Goal: Task Accomplishment & Management: Use online tool/utility

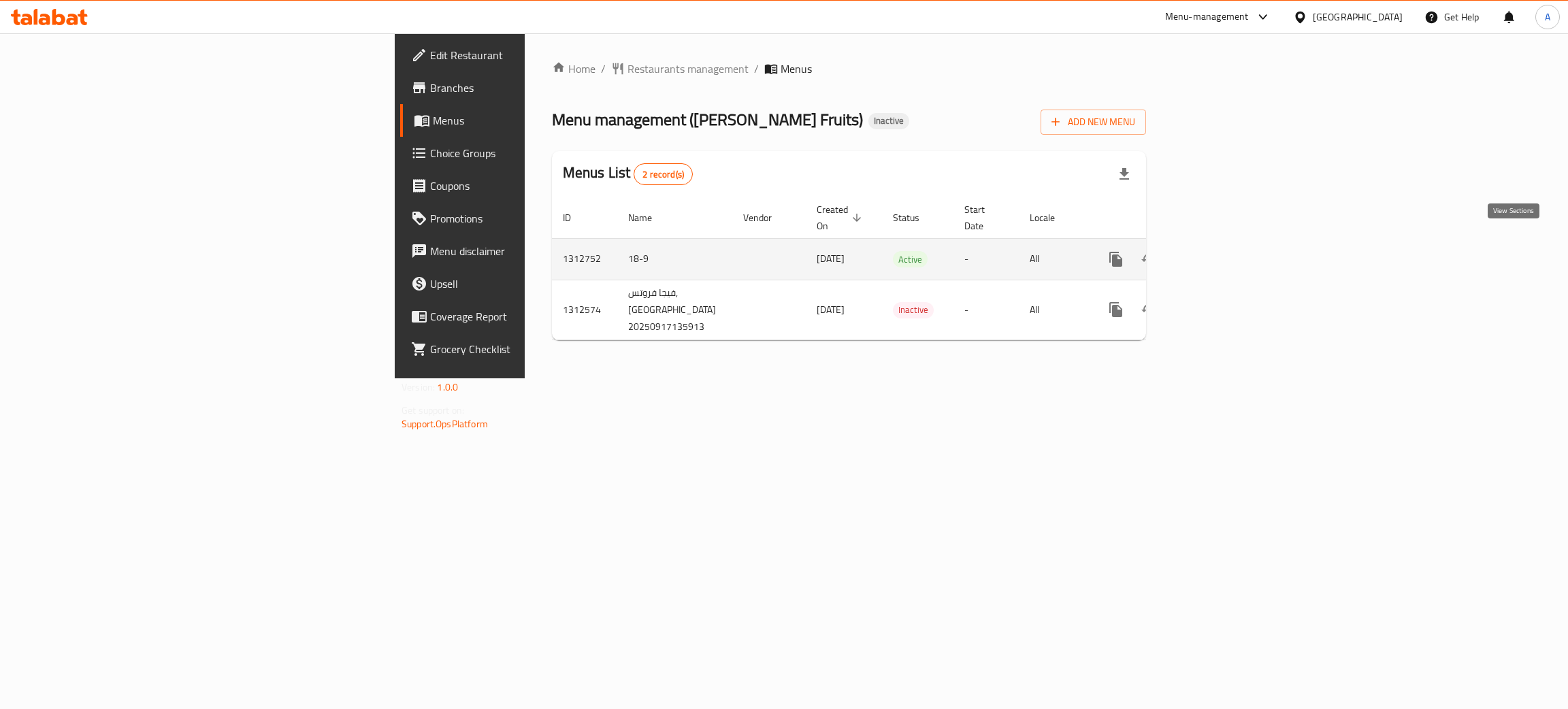
click at [1220, 253] on icon "enhanced table" at bounding box center [1214, 259] width 12 height 12
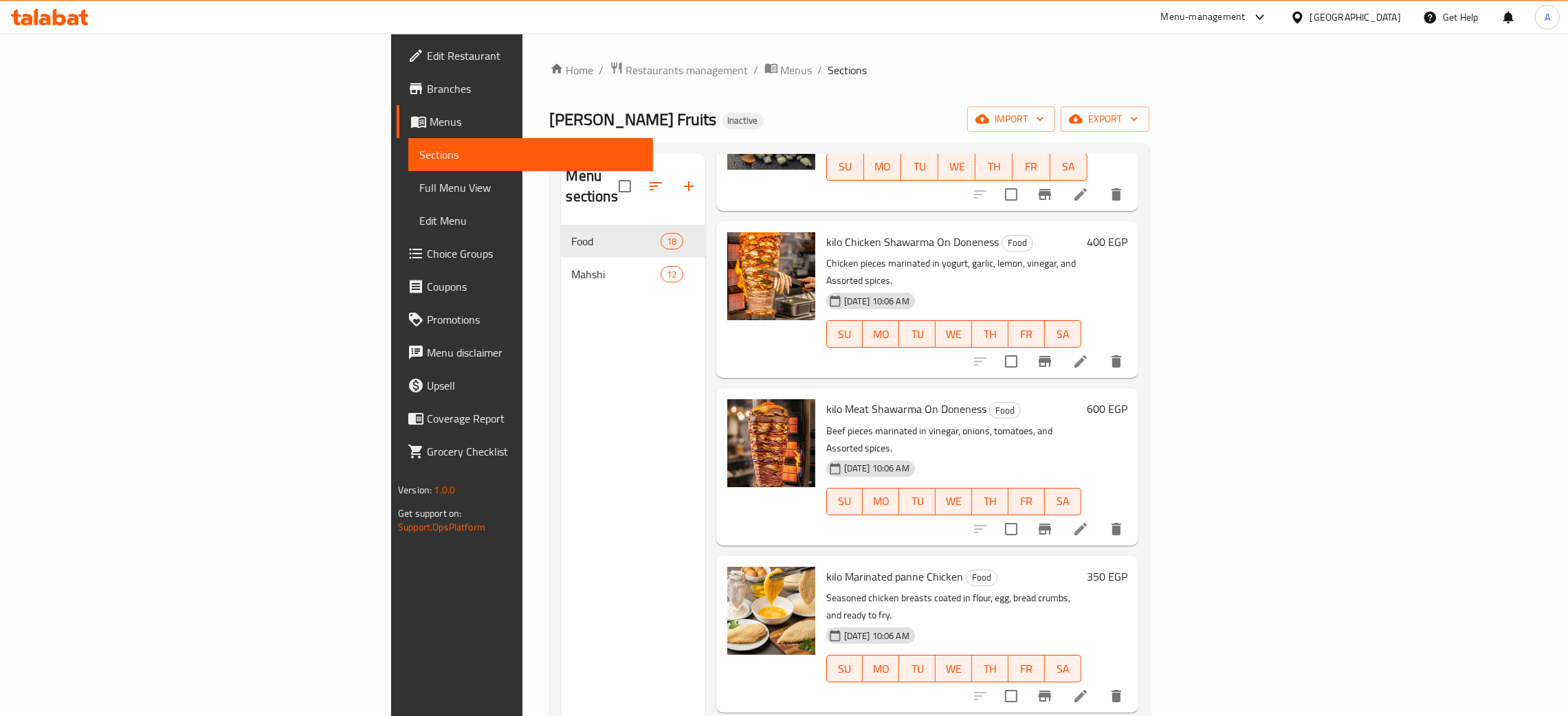
scroll to position [1030, 0]
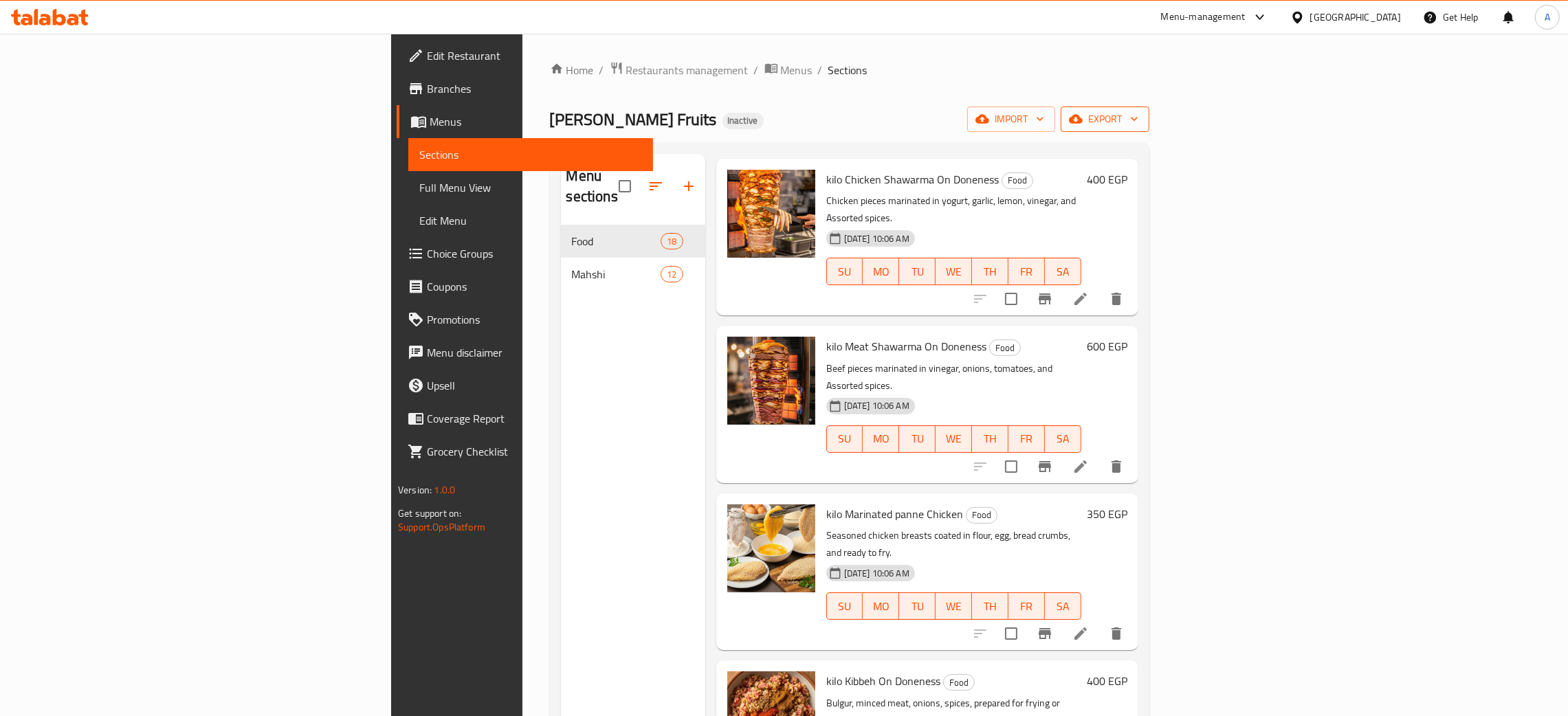
click at [1141, 115] on icon "button" at bounding box center [1134, 119] width 14 height 14
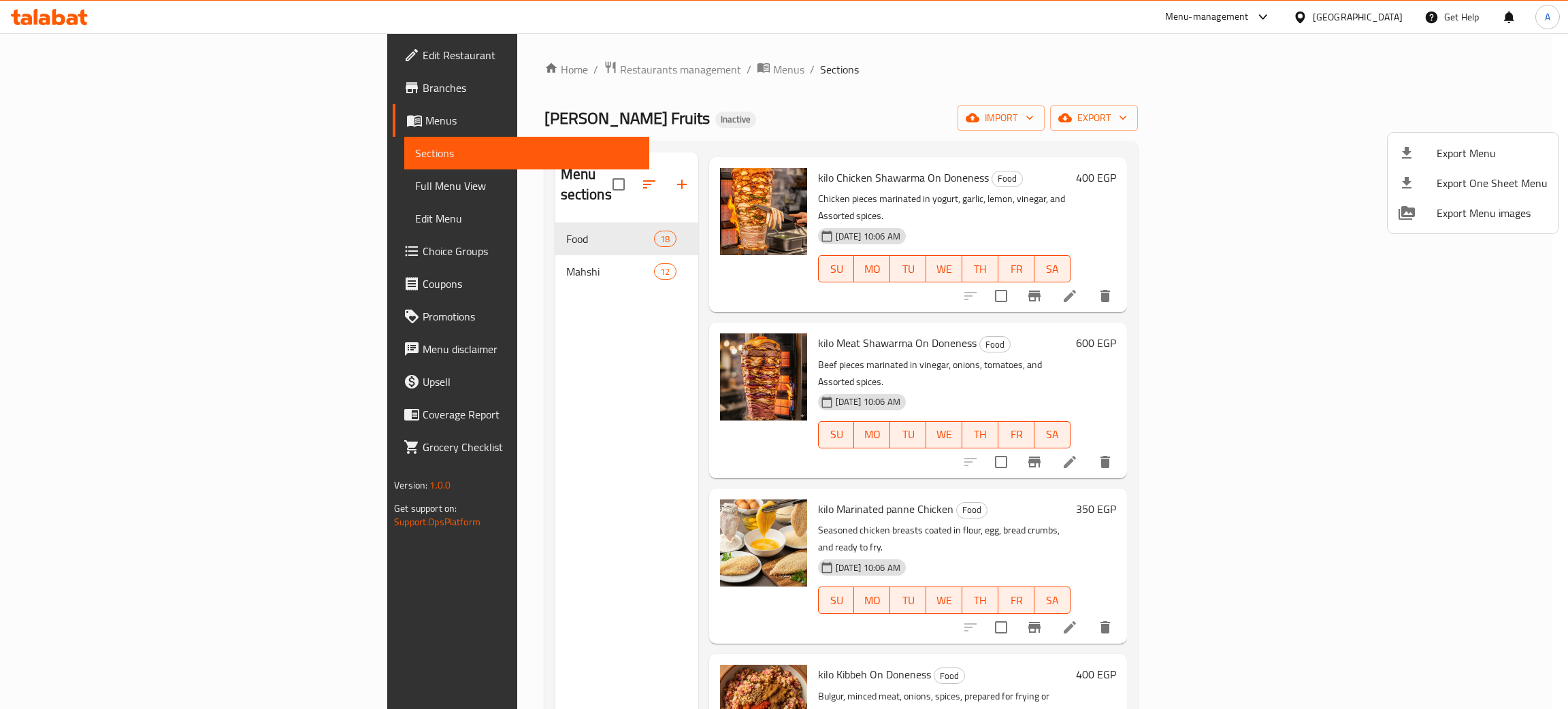
click at [394, 406] on div at bounding box center [784, 354] width 1568 height 709
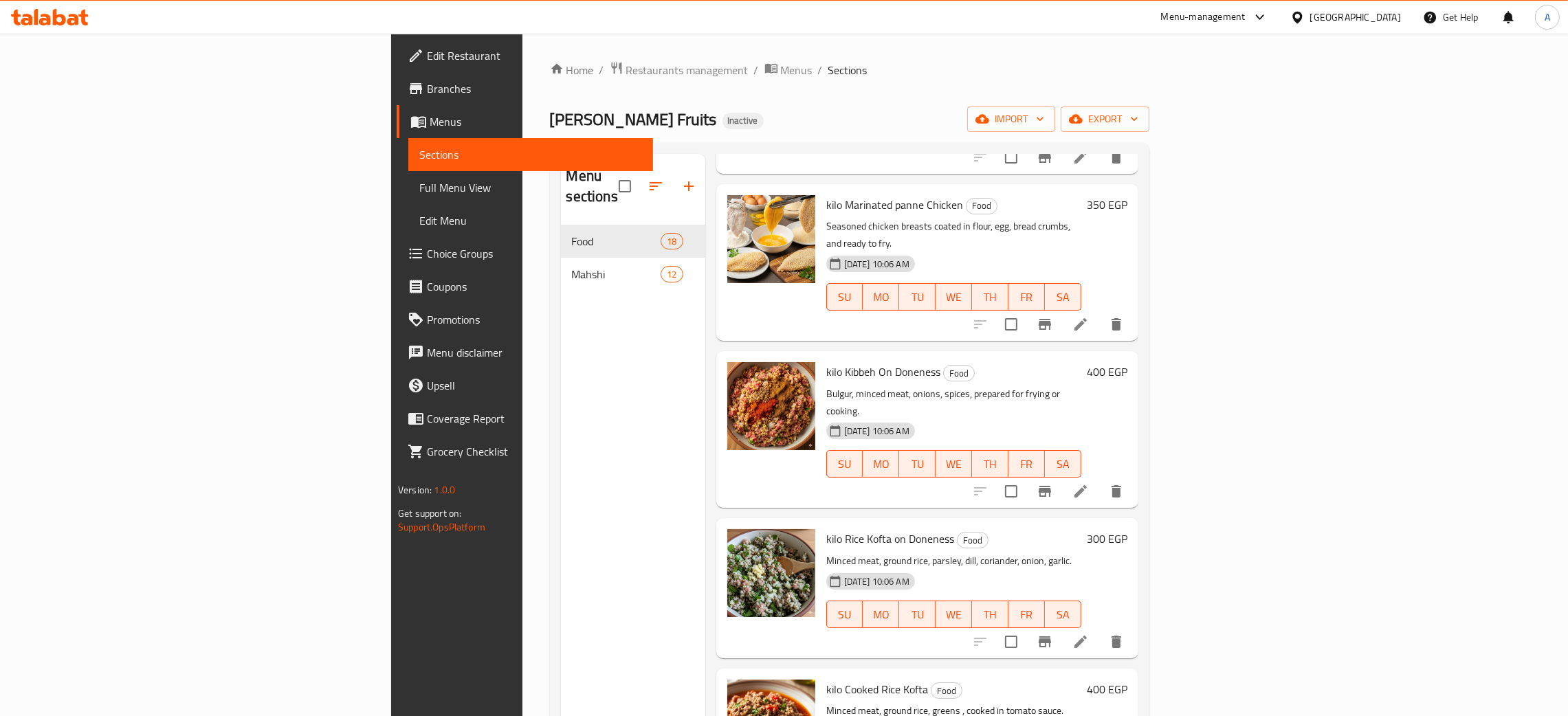
scroll to position [1998, 0]
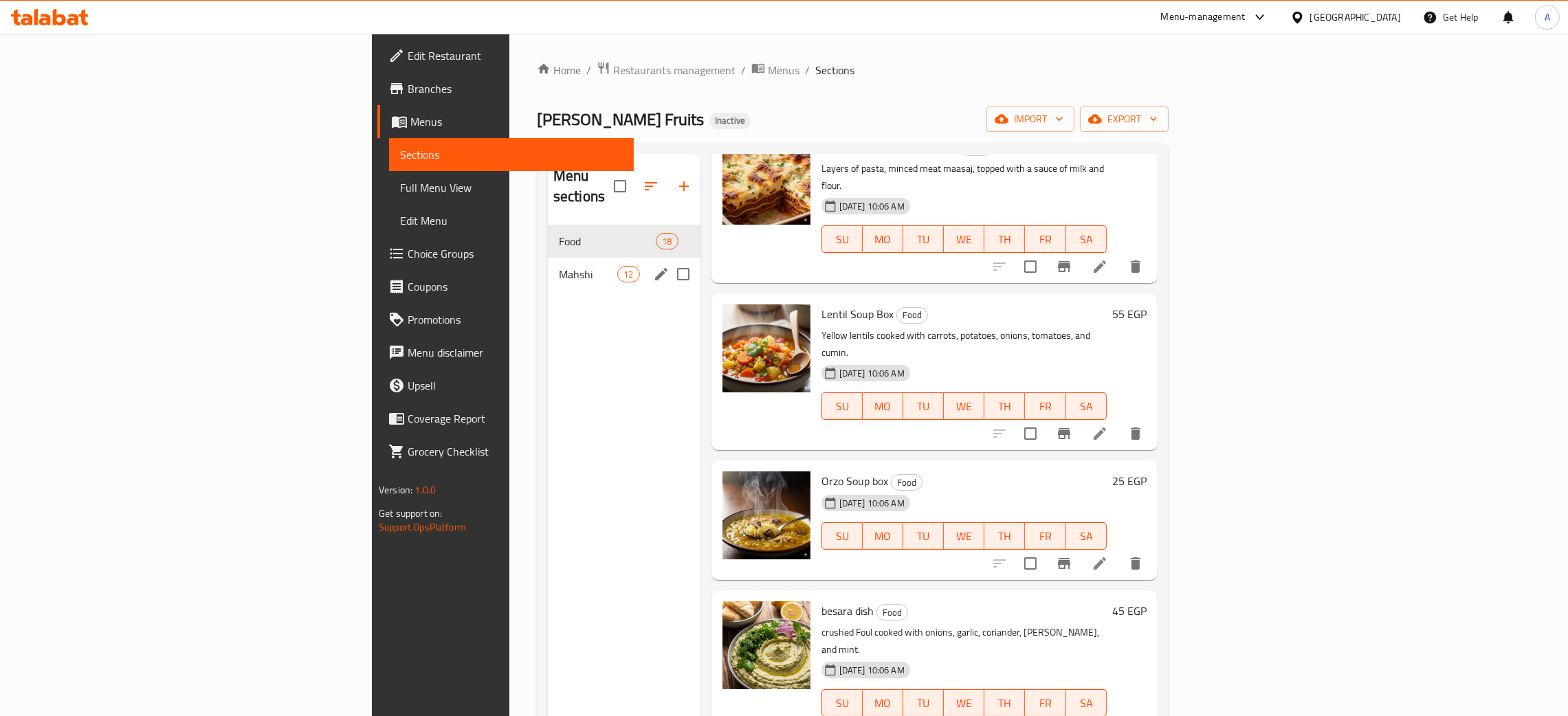
drag, startPoint x: 463, startPoint y: 251, endPoint x: 476, endPoint y: 261, distance: 16.4
click at [559, 266] on span "Mahshi" at bounding box center [588, 274] width 58 height 17
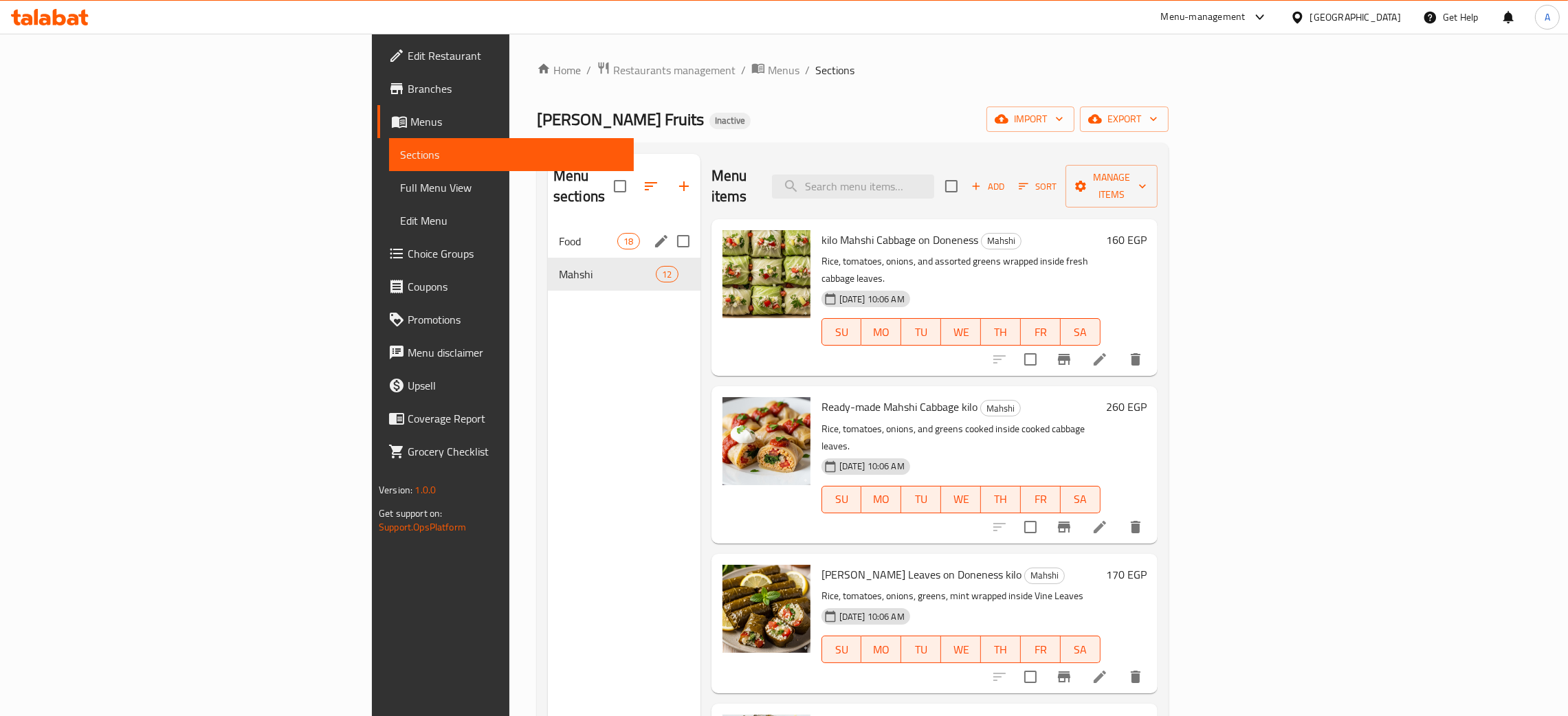
click at [559, 233] on span "Food" at bounding box center [588, 241] width 58 height 17
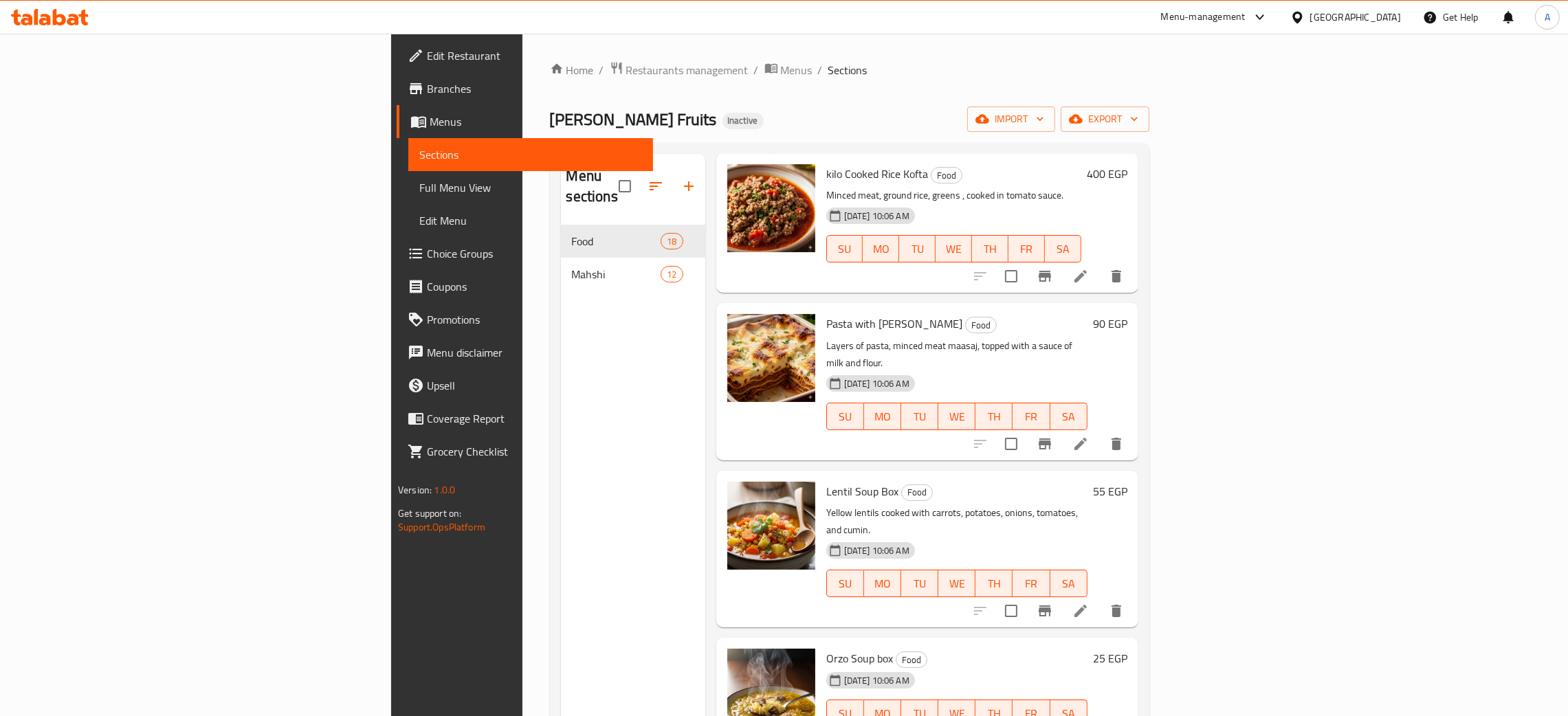
scroll to position [1998, 0]
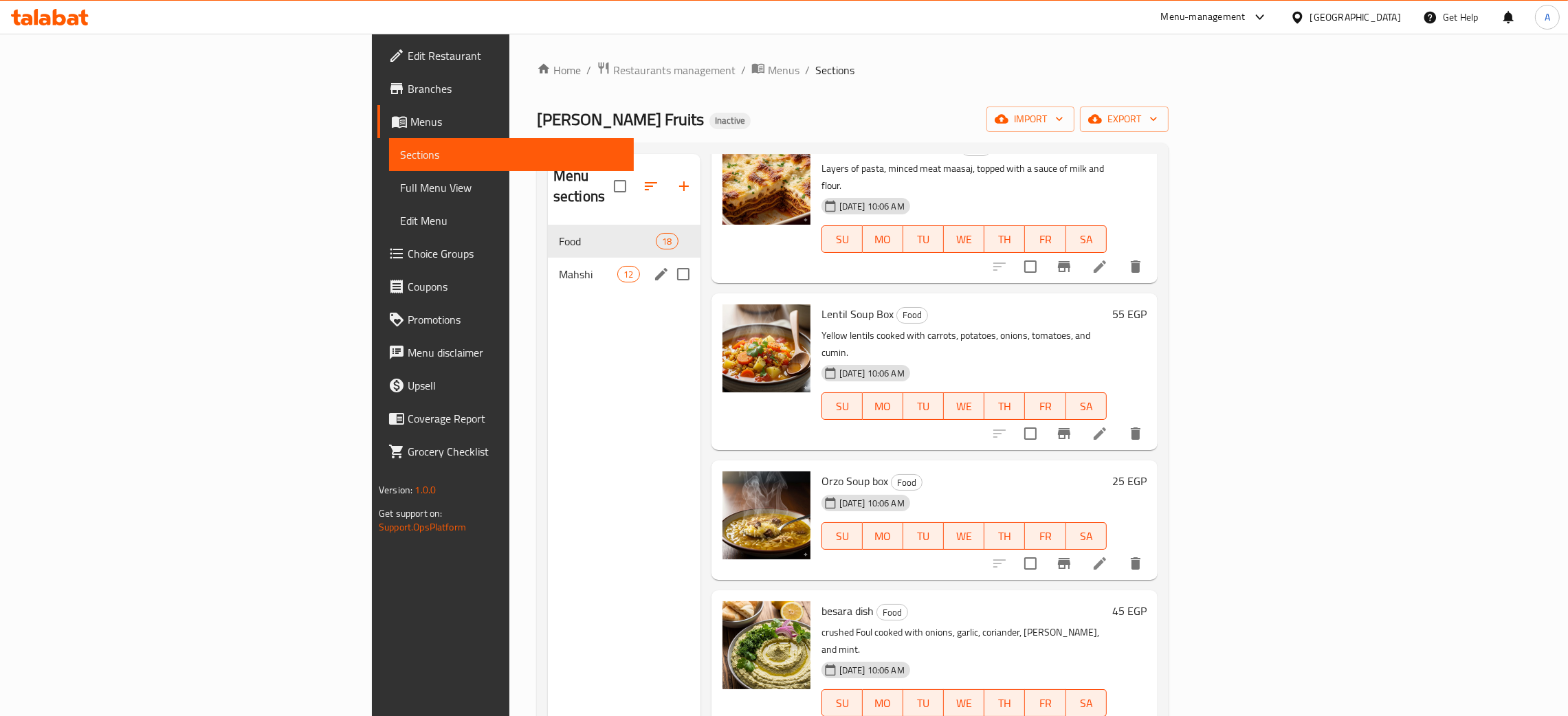
click at [548, 258] on div "Mahshi 12" at bounding box center [624, 274] width 152 height 33
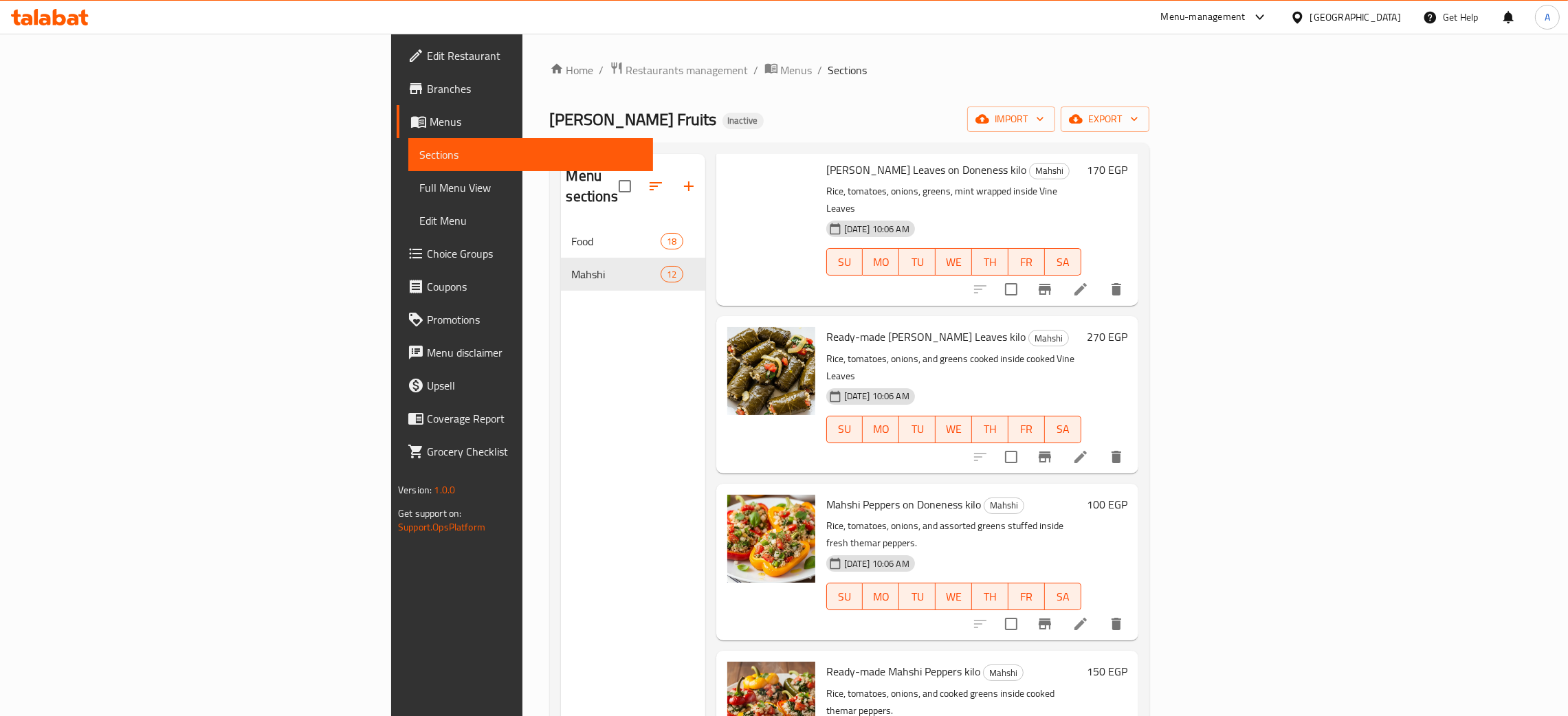
scroll to position [397, 0]
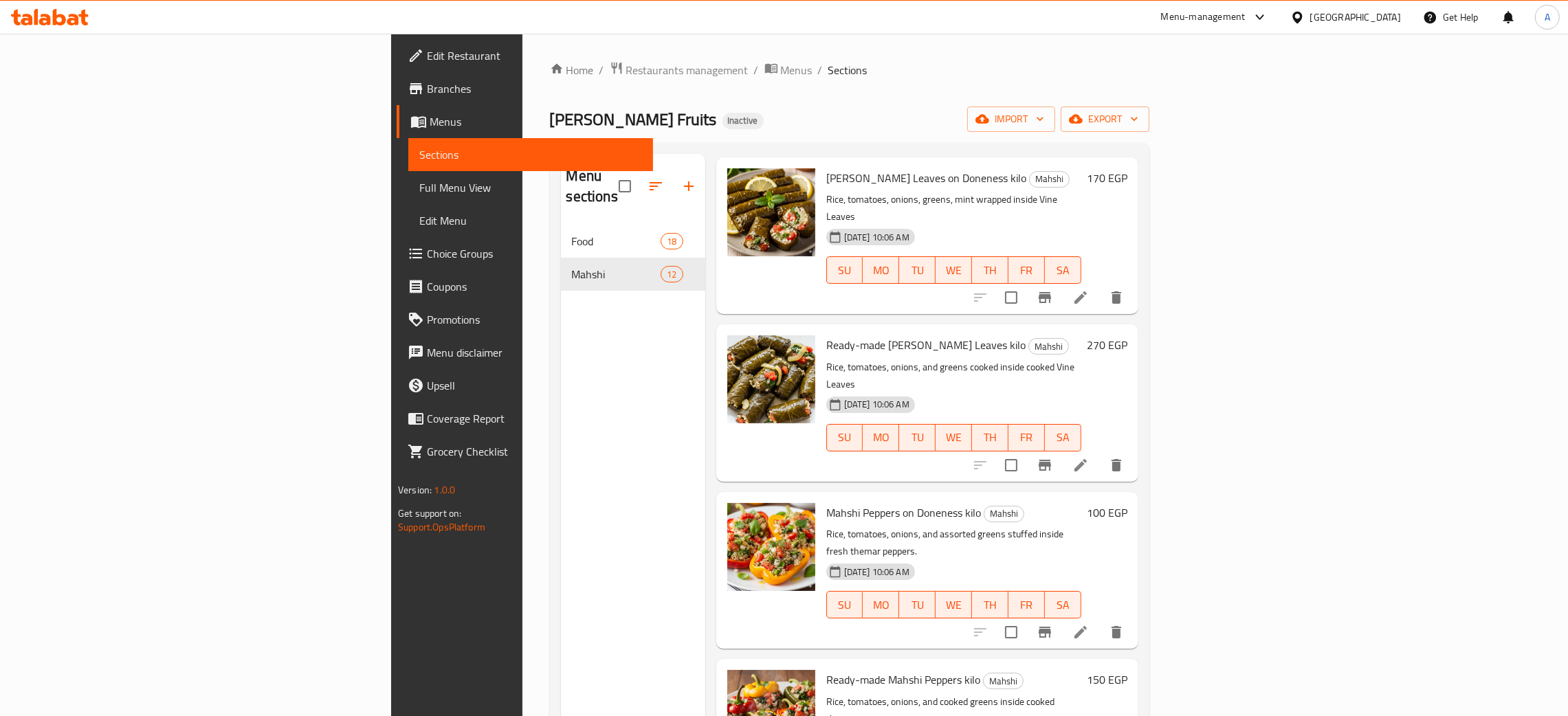
click at [1380, 12] on div "[GEOGRAPHIC_DATA]" at bounding box center [1355, 18] width 90 height 15
click at [1250, 360] on div "[GEOGRAPHIC_DATA]" at bounding box center [1252, 361] width 90 height 15
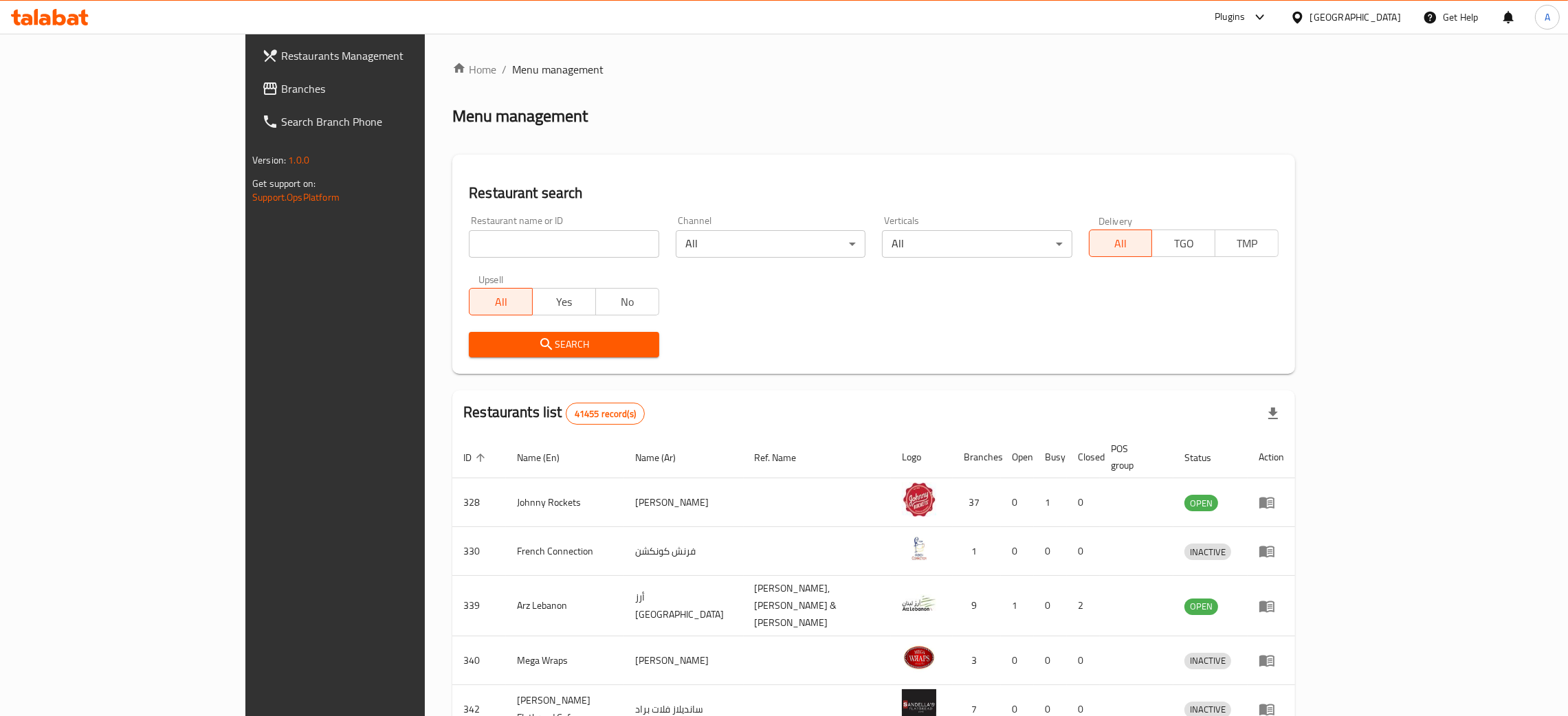
click at [481, 238] on input "search" at bounding box center [564, 244] width 190 height 28
paste input "Bahariz"
type input "Bahariz"
click button "Search" at bounding box center [564, 344] width 190 height 25
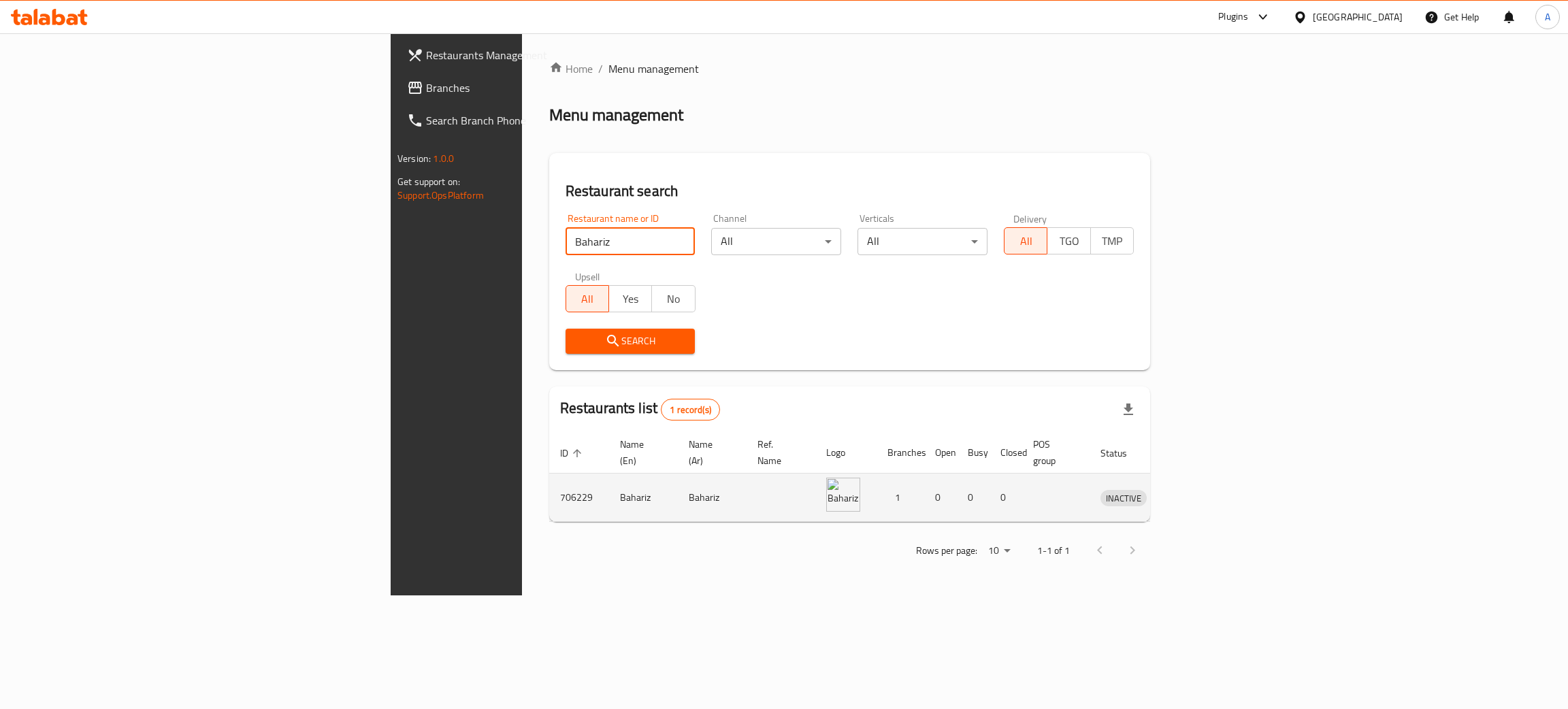
click at [1190, 489] on icon "enhanced table" at bounding box center [1182, 497] width 17 height 17
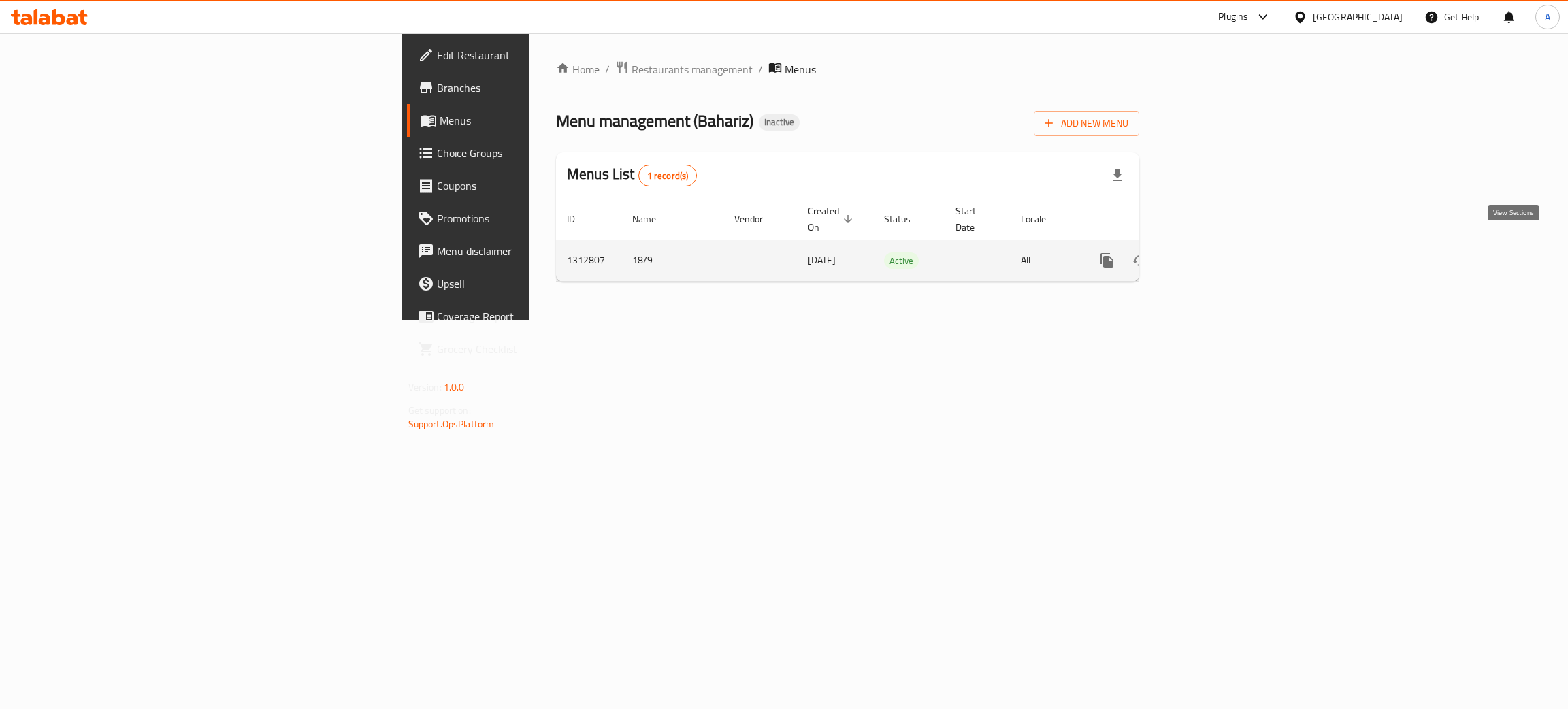
click at [1221, 244] on link "enhanced table" at bounding box center [1205, 260] width 33 height 33
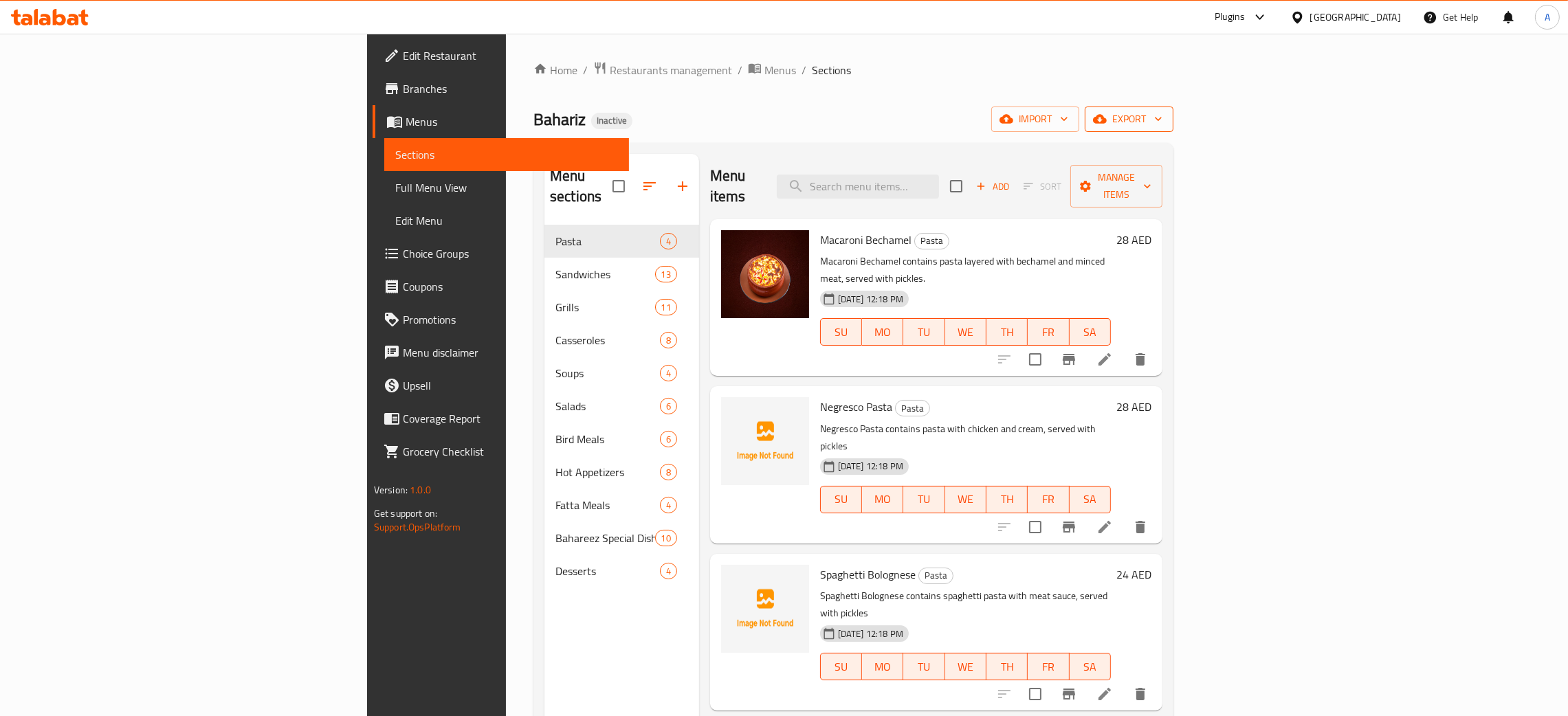
click at [1165, 117] on icon "button" at bounding box center [1158, 119] width 14 height 14
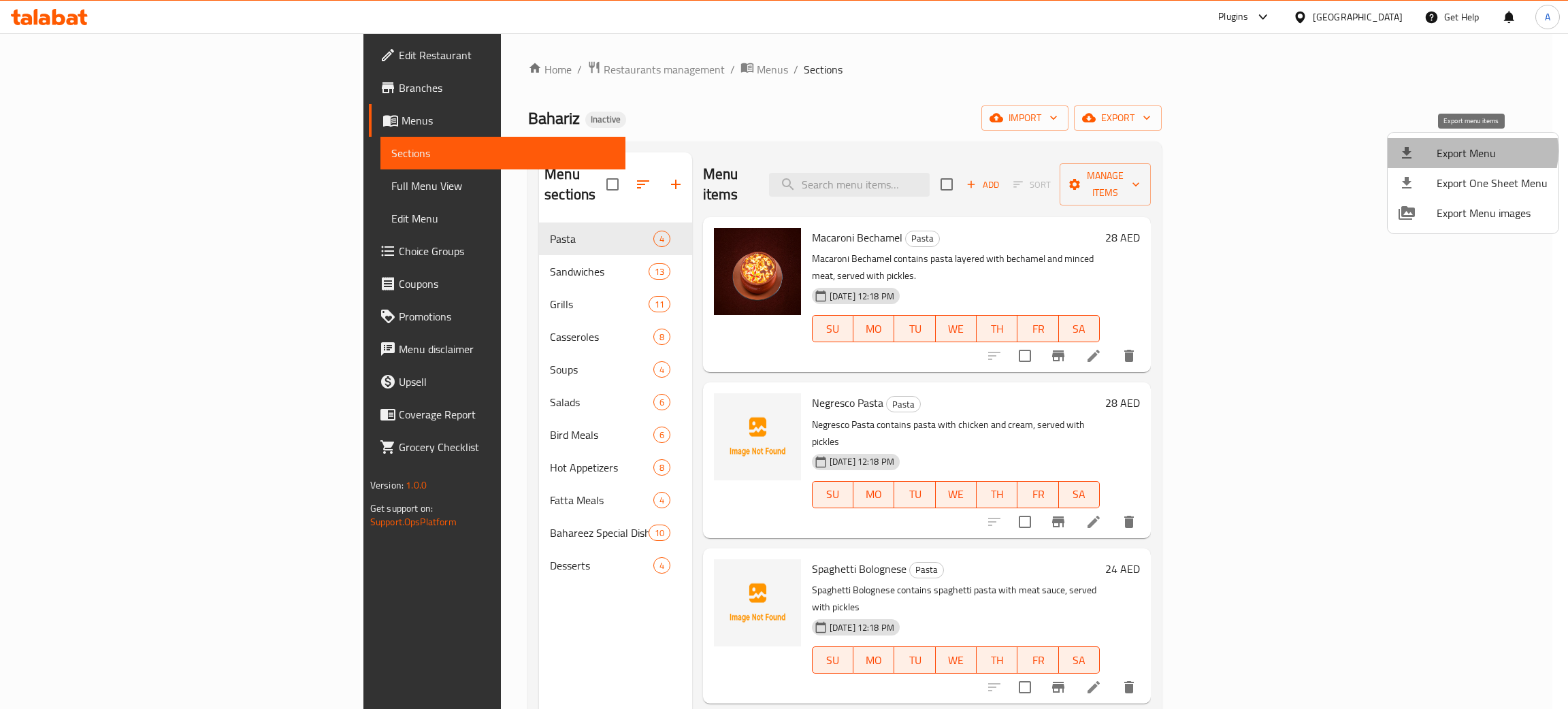
click at [1471, 151] on span "Export Menu" at bounding box center [1491, 153] width 111 height 17
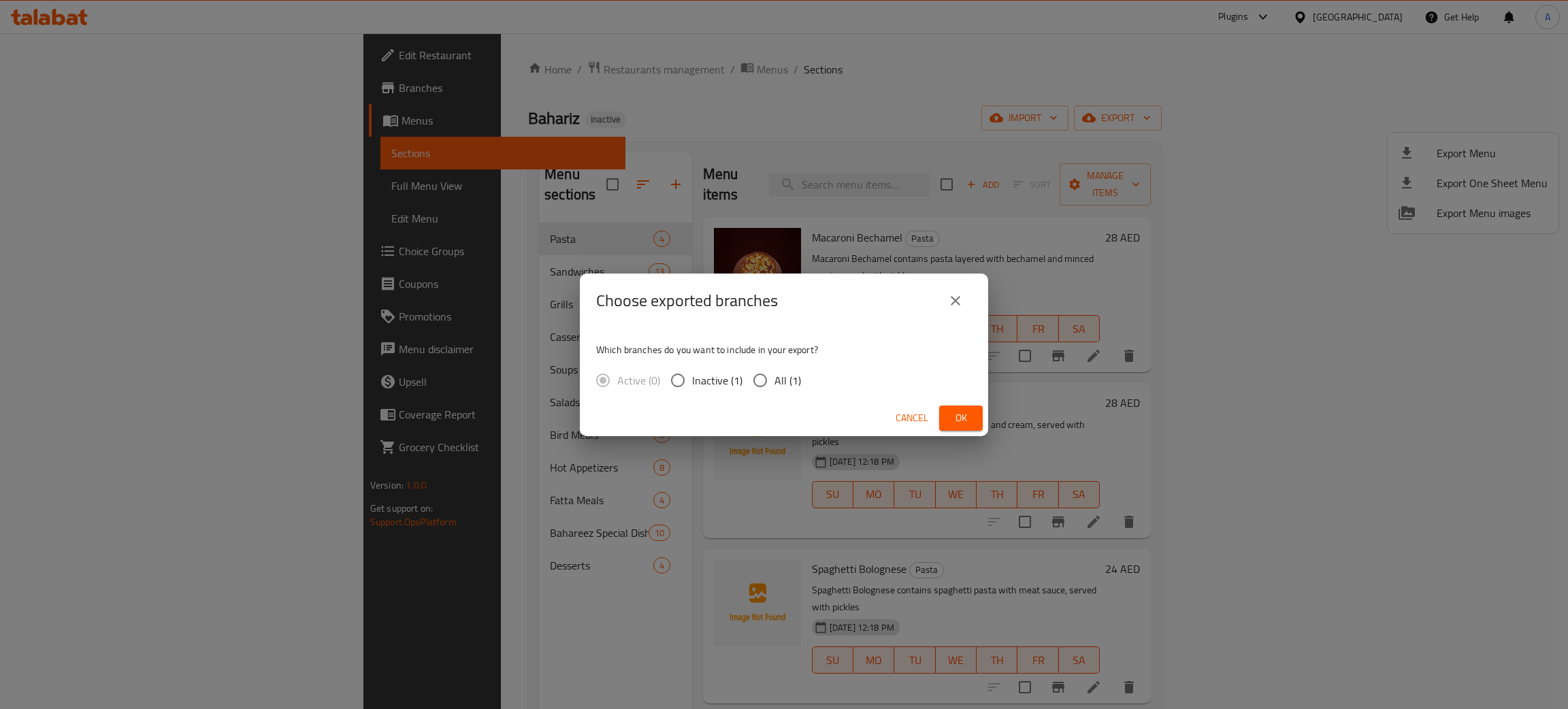
click at [957, 416] on span "Ok" at bounding box center [961, 418] width 22 height 17
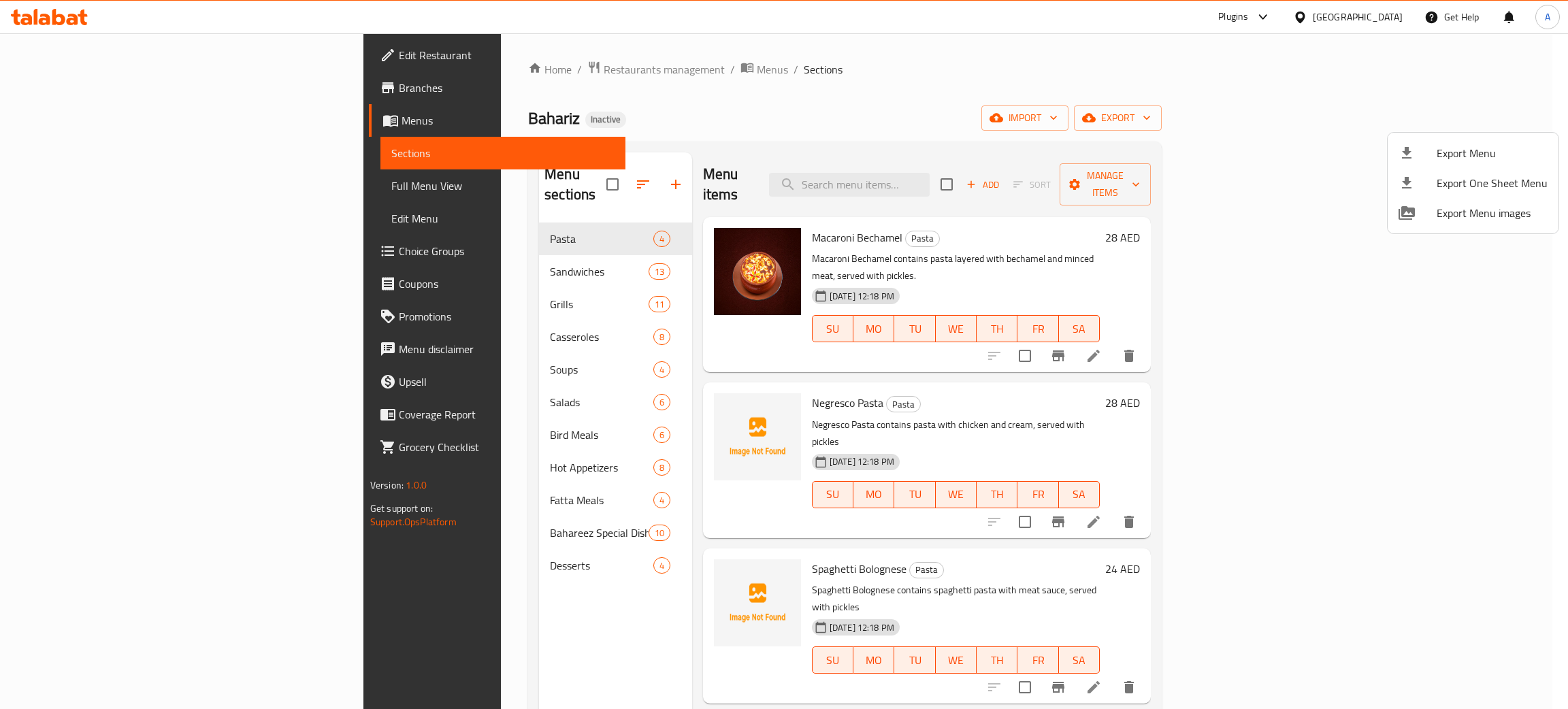
click at [1358, 12] on div at bounding box center [784, 354] width 1568 height 709
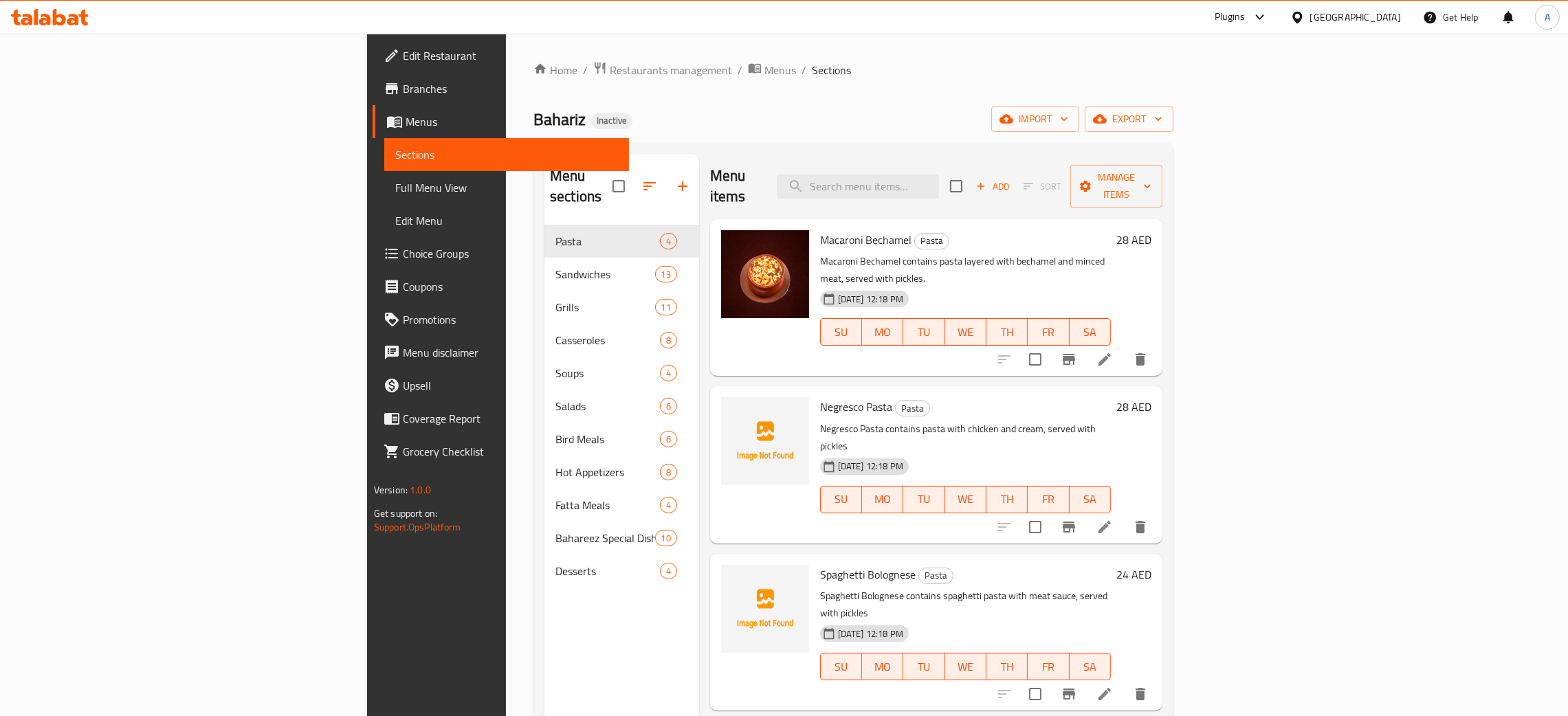
click at [1370, 12] on div "[GEOGRAPHIC_DATA]" at bounding box center [1355, 18] width 90 height 15
click at [1212, 202] on div "Jordan" at bounding box center [1219, 205] width 27 height 15
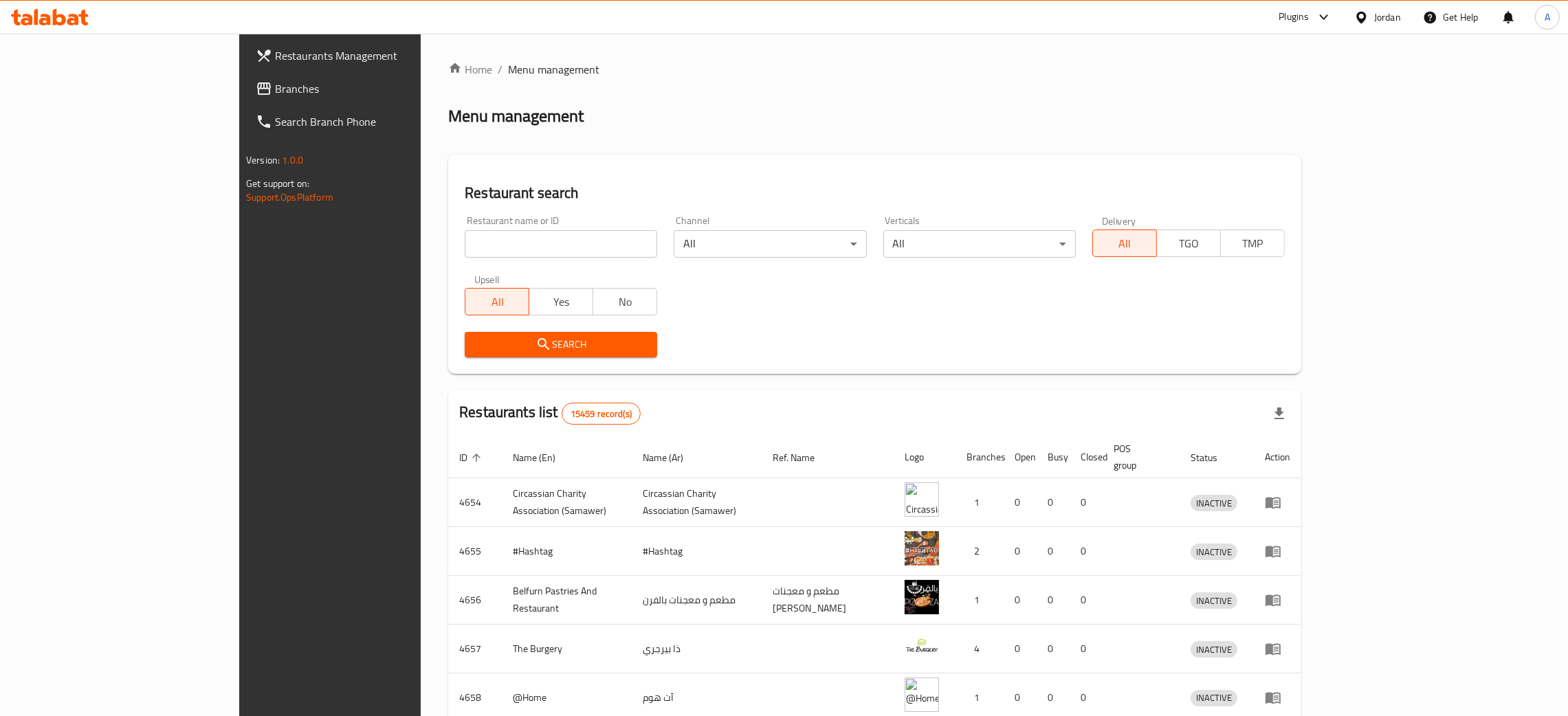
click at [465, 249] on input "search" at bounding box center [561, 244] width 192 height 28
paste input "Lily"
type input "Lily"
click button "Search" at bounding box center [561, 344] width 192 height 25
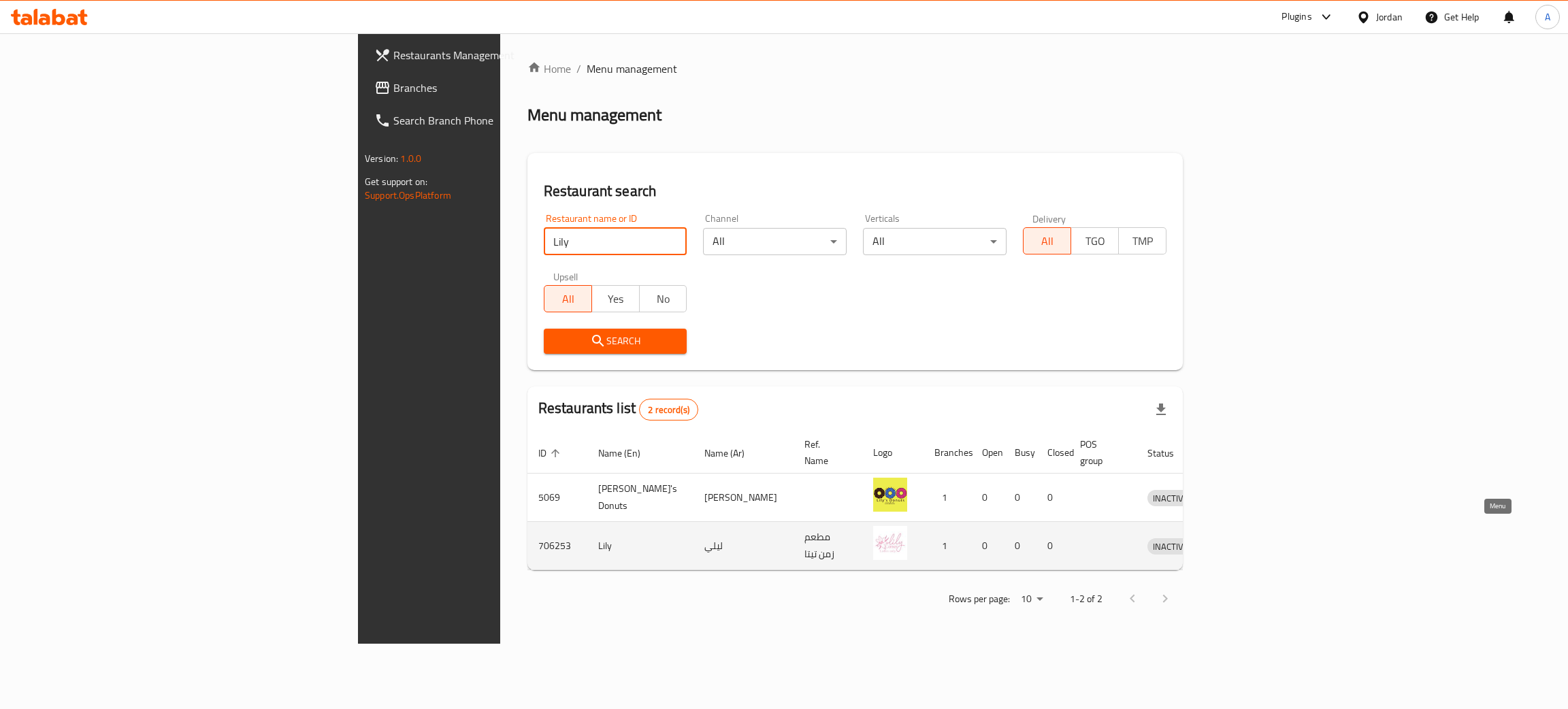
click at [1237, 538] on icon "enhanced table" at bounding box center [1229, 546] width 17 height 17
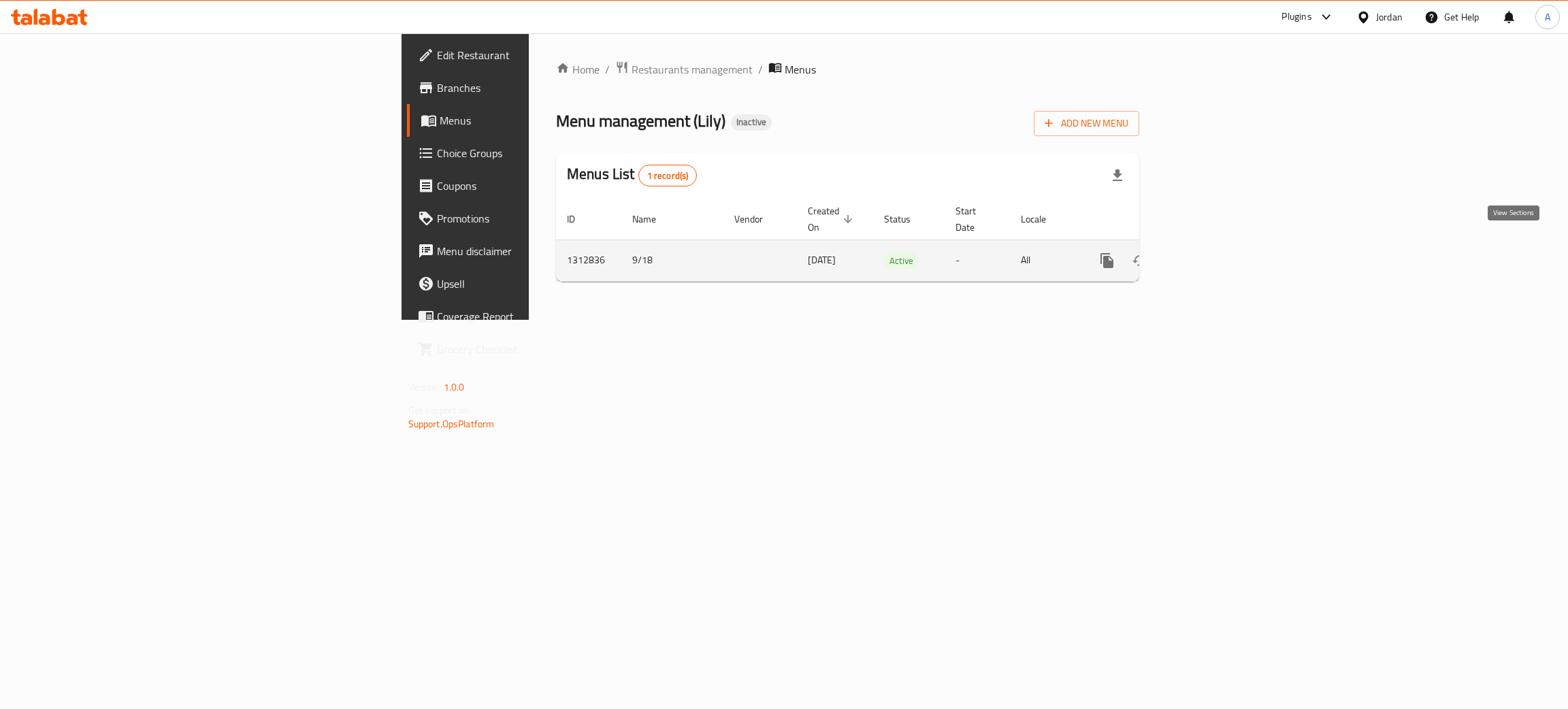
click at [1213, 253] on icon "enhanced table" at bounding box center [1206, 261] width 17 height 17
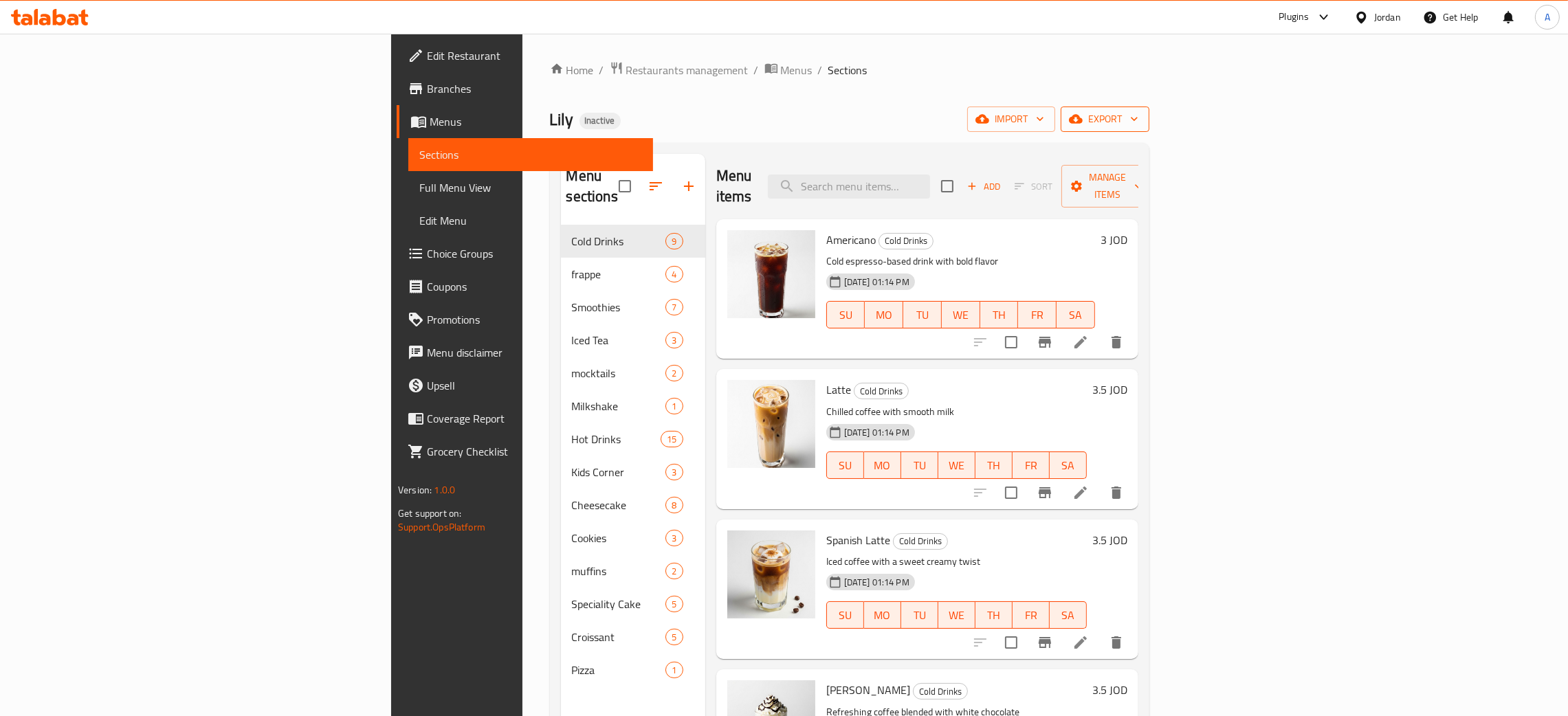
click at [1141, 115] on icon "button" at bounding box center [1134, 119] width 14 height 14
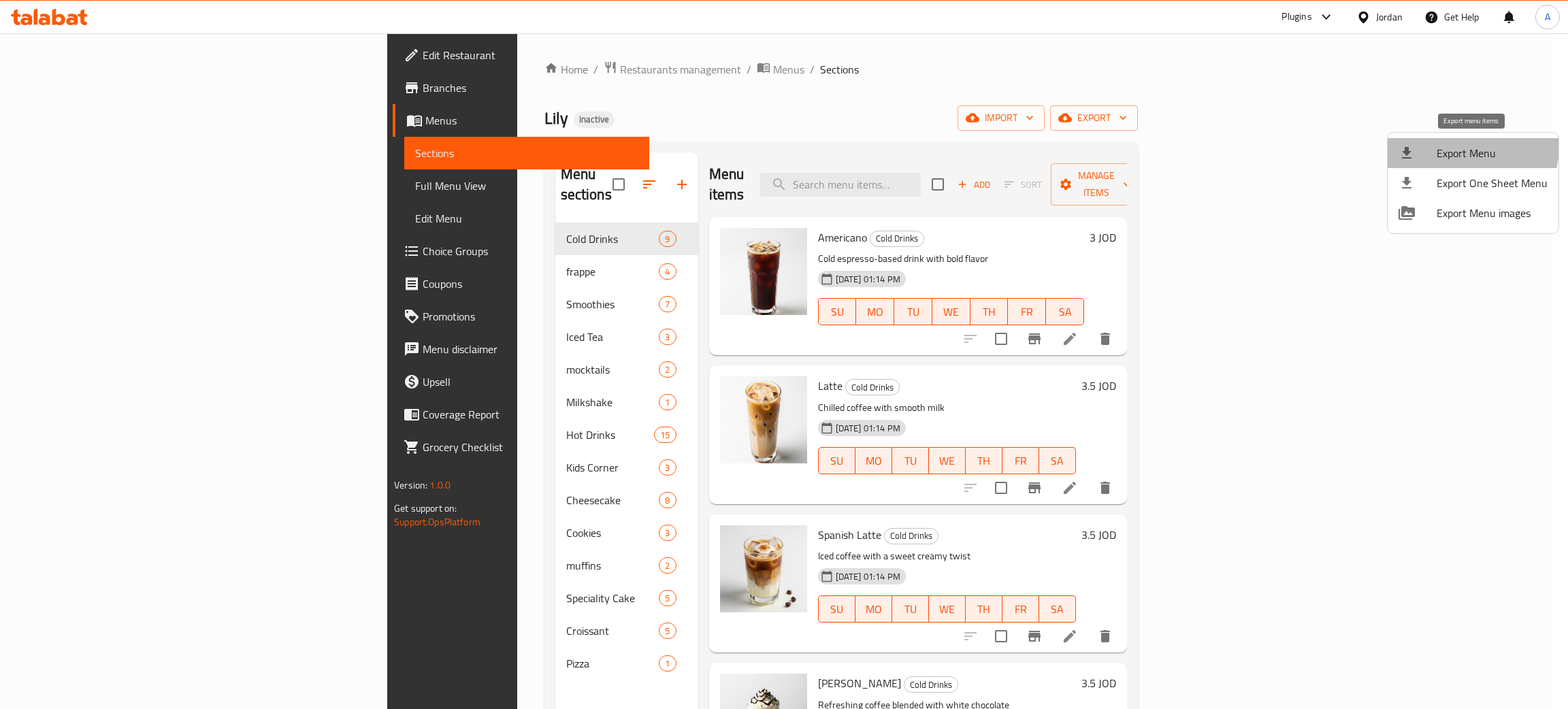
click at [1456, 146] on span "Export Menu" at bounding box center [1491, 153] width 111 height 17
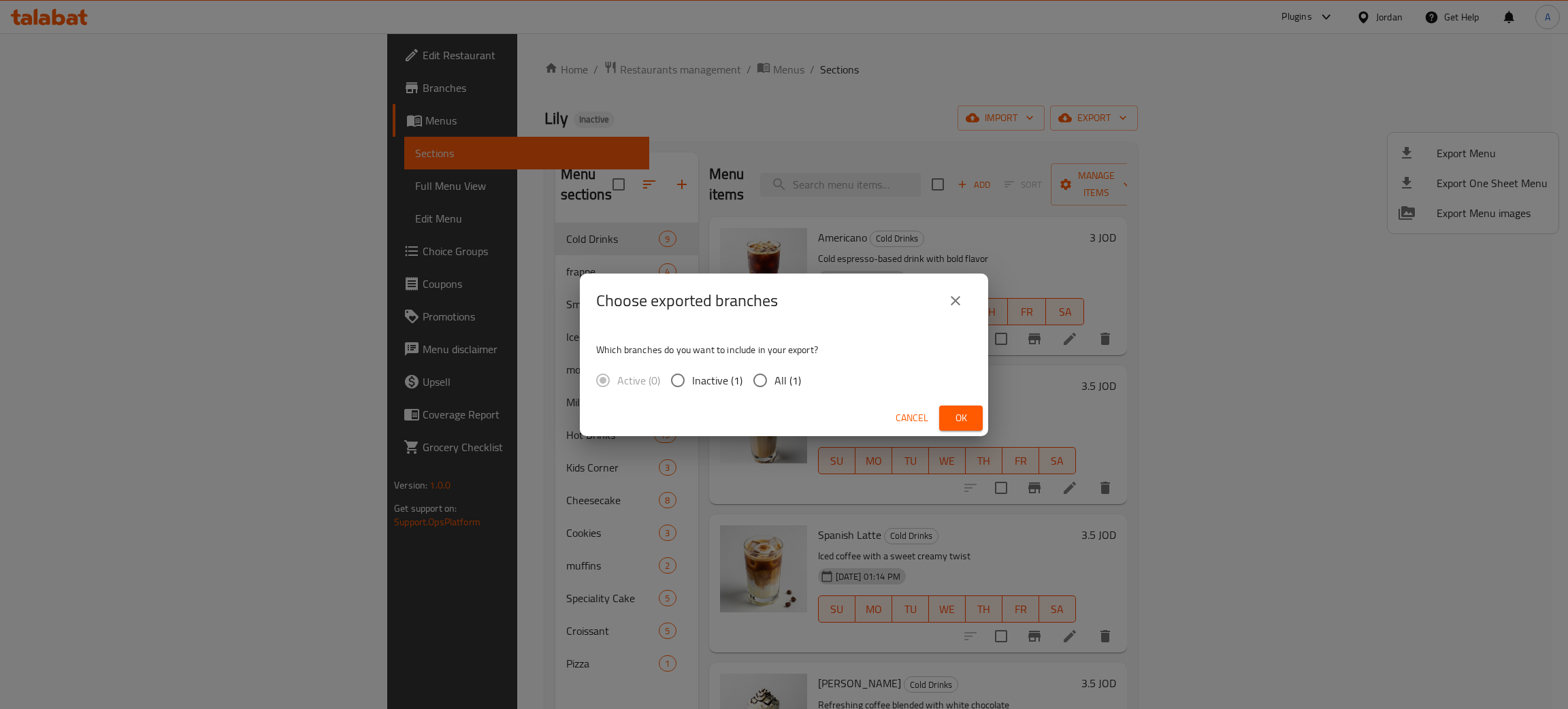
click at [958, 418] on span "Ok" at bounding box center [961, 418] width 22 height 17
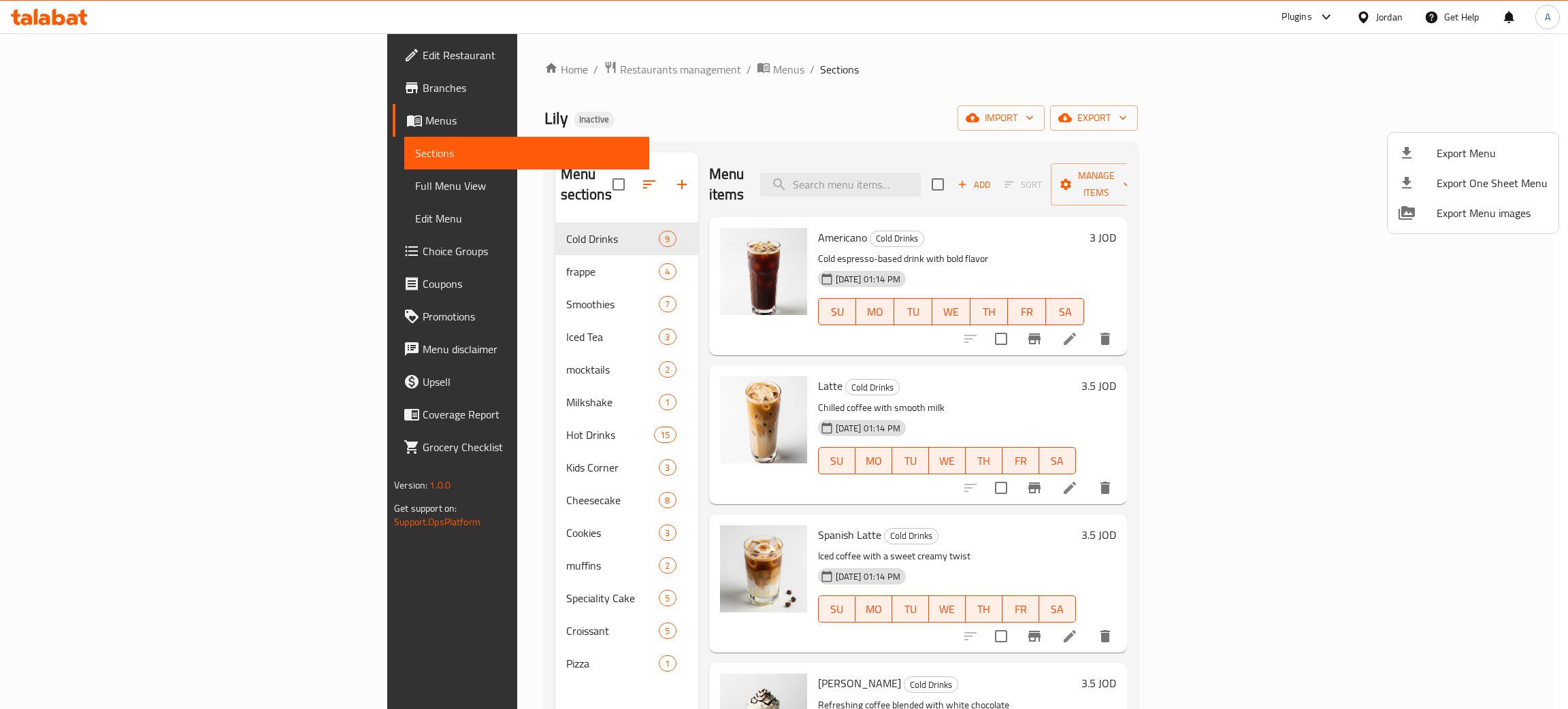
click at [86, 50] on div at bounding box center [784, 354] width 1568 height 709
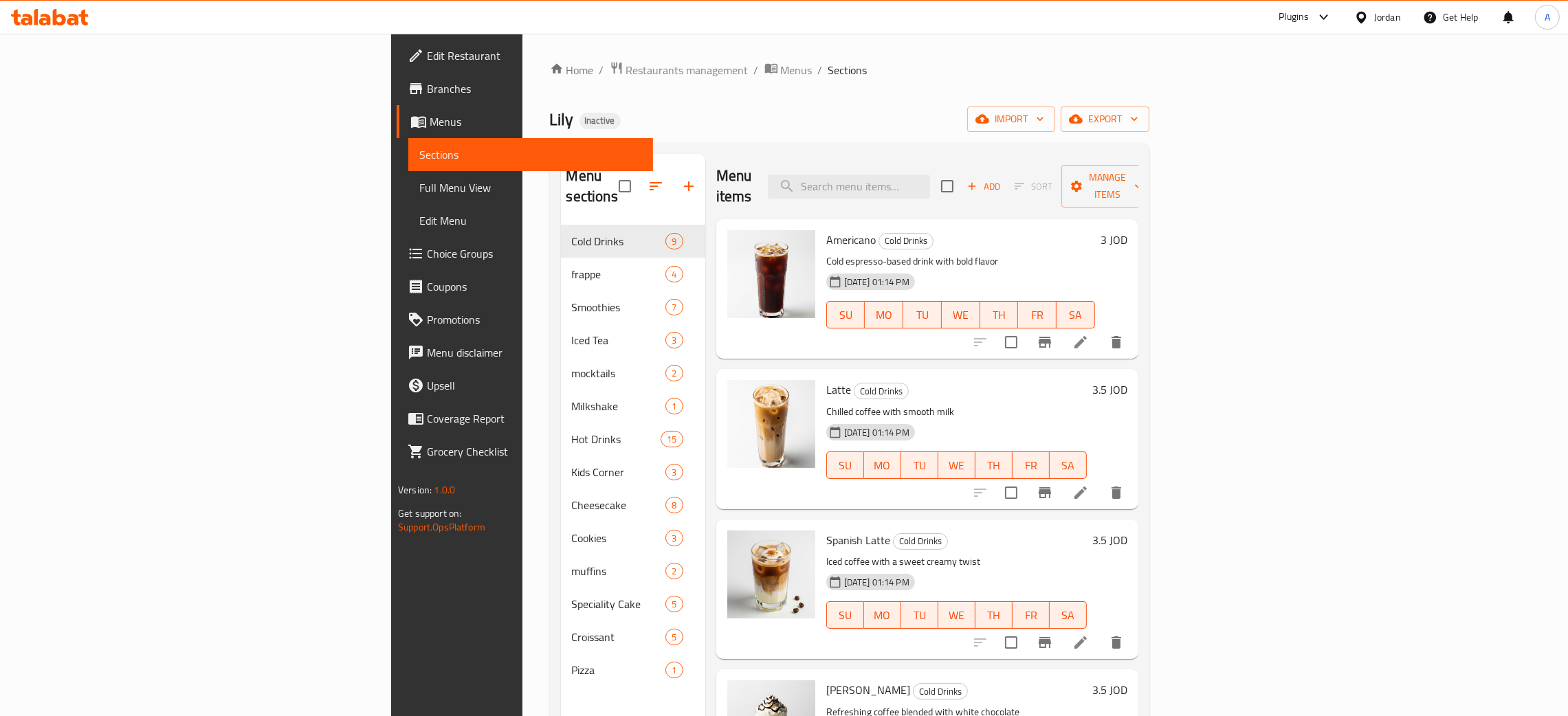
click at [427, 50] on span "Edit Restaurant" at bounding box center [534, 56] width 215 height 17
